Goal: Task Accomplishment & Management: Complete application form

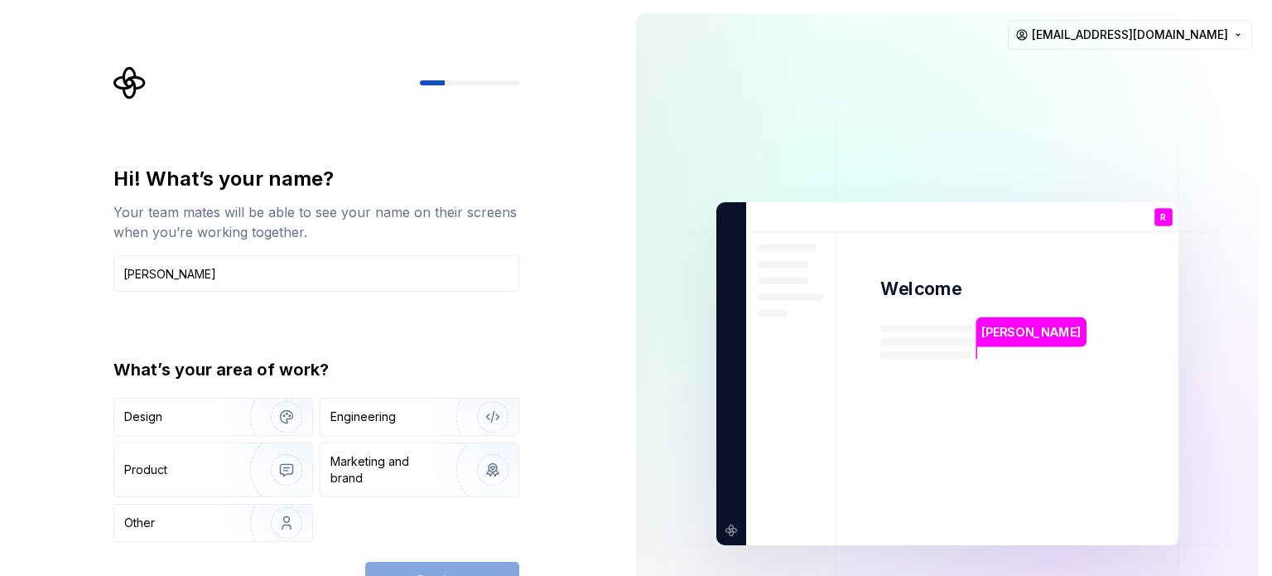
type input "Rajesh"
